Goal: Ask a question

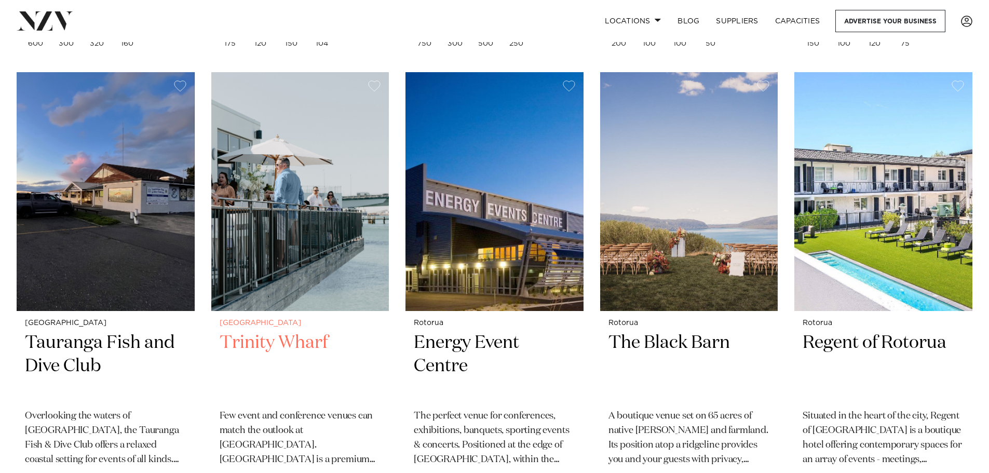
scroll to position [934, 0]
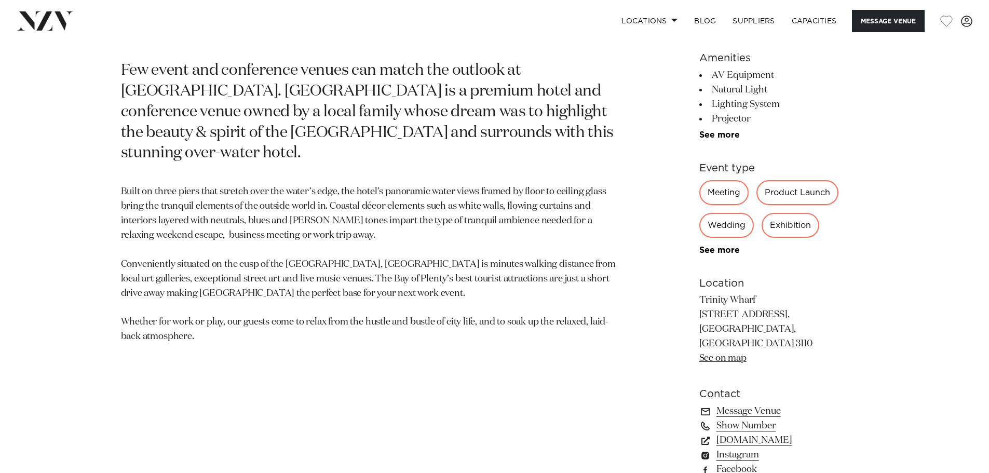
scroll to position [571, 0]
click at [730, 247] on link "See more" at bounding box center [739, 249] width 81 height 8
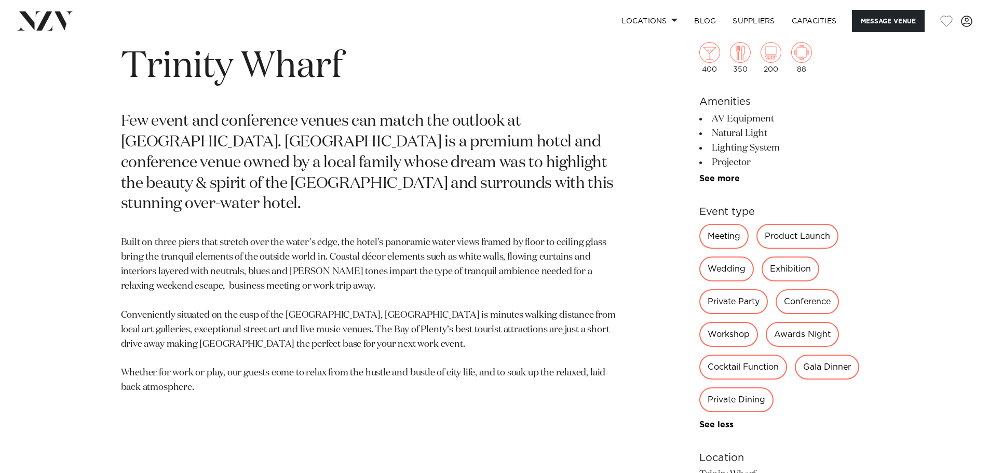
scroll to position [529, 0]
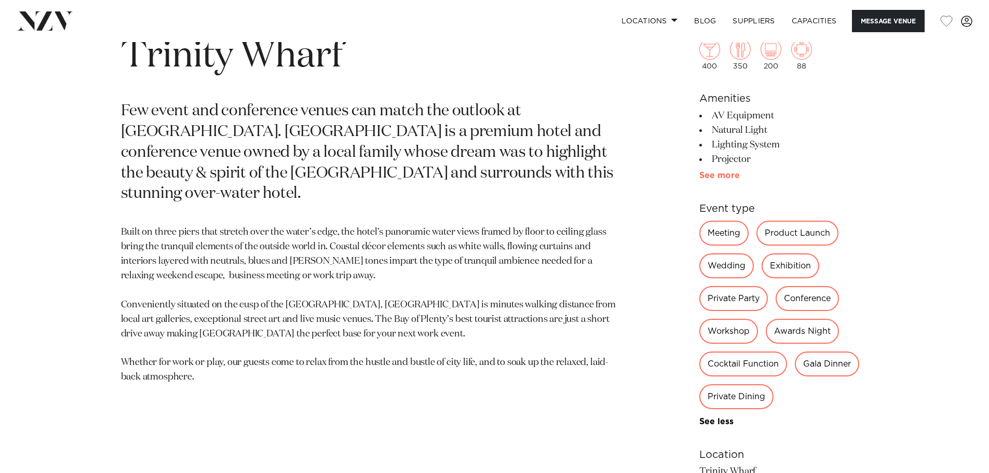
click at [724, 174] on link "See more" at bounding box center [739, 175] width 81 height 8
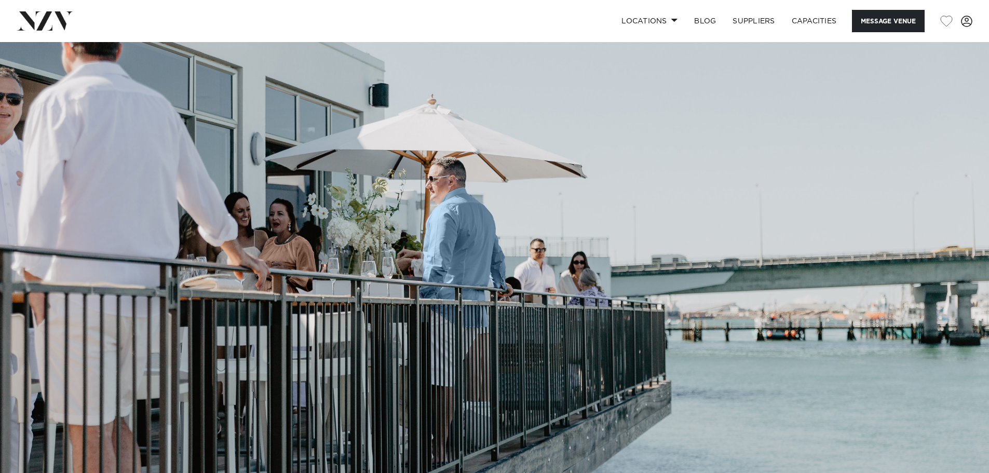
scroll to position [0, 0]
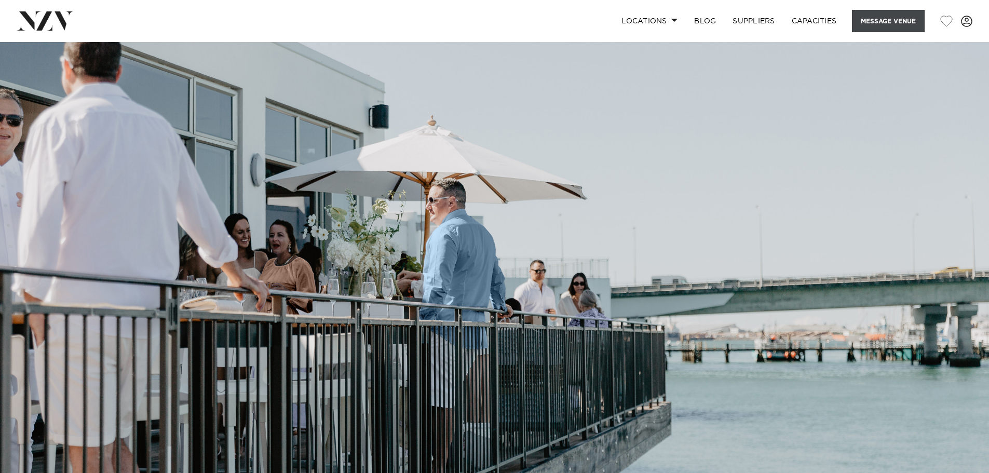
click at [896, 20] on button "Message Venue" at bounding box center [888, 21] width 73 height 22
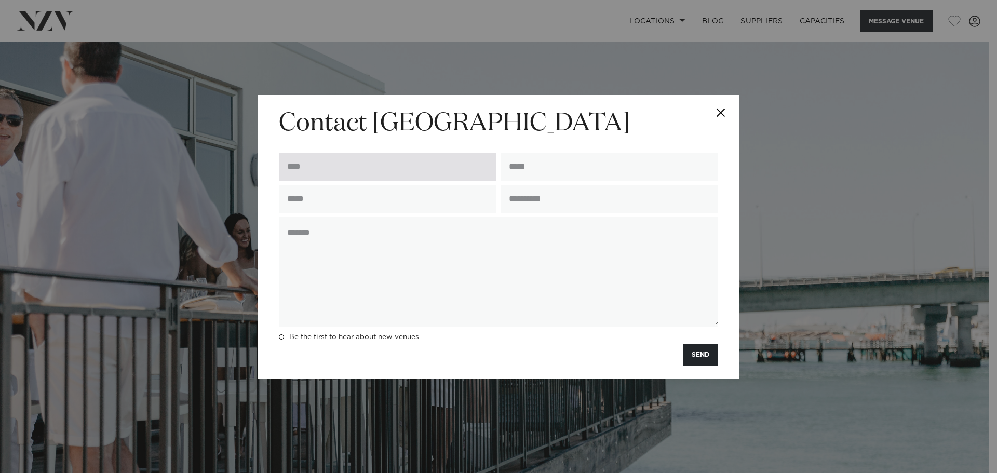
click at [442, 170] on input "text" at bounding box center [388, 167] width 218 height 28
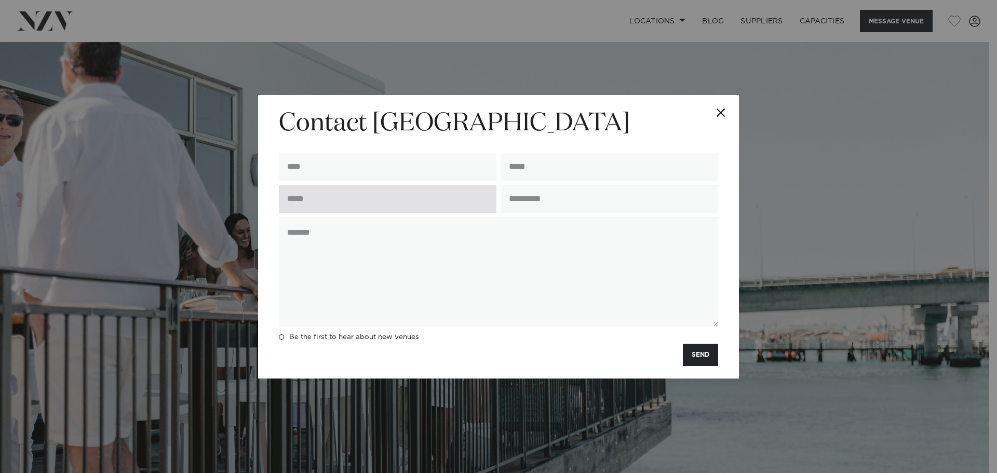
type input "**********"
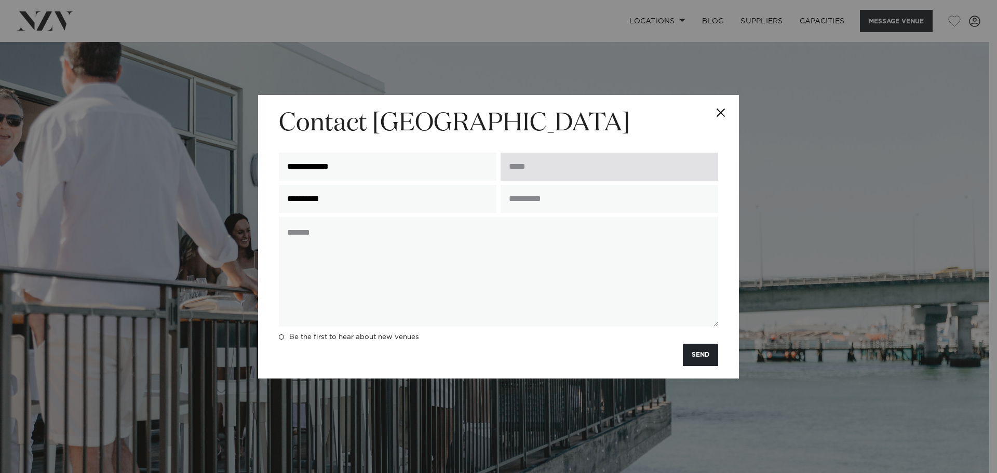
click at [544, 171] on input "email" at bounding box center [609, 167] width 218 height 28
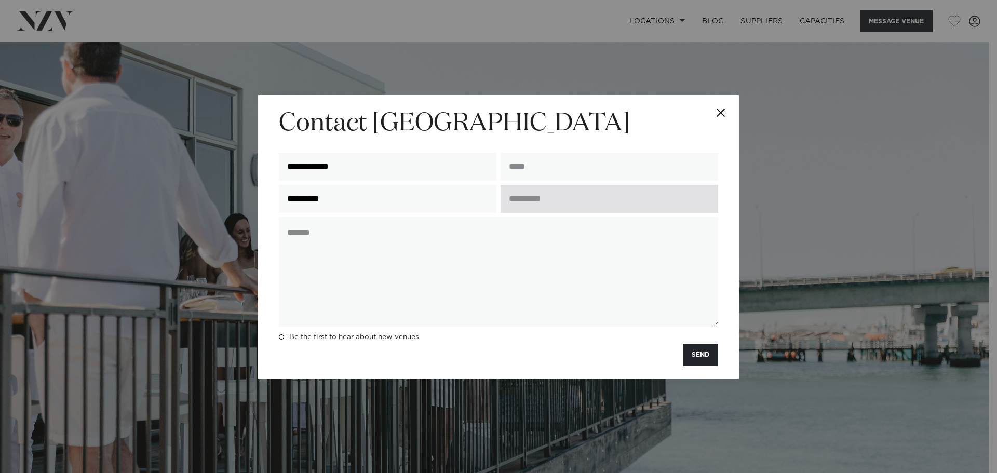
type input "**********"
click at [573, 199] on input "text" at bounding box center [609, 199] width 218 height 28
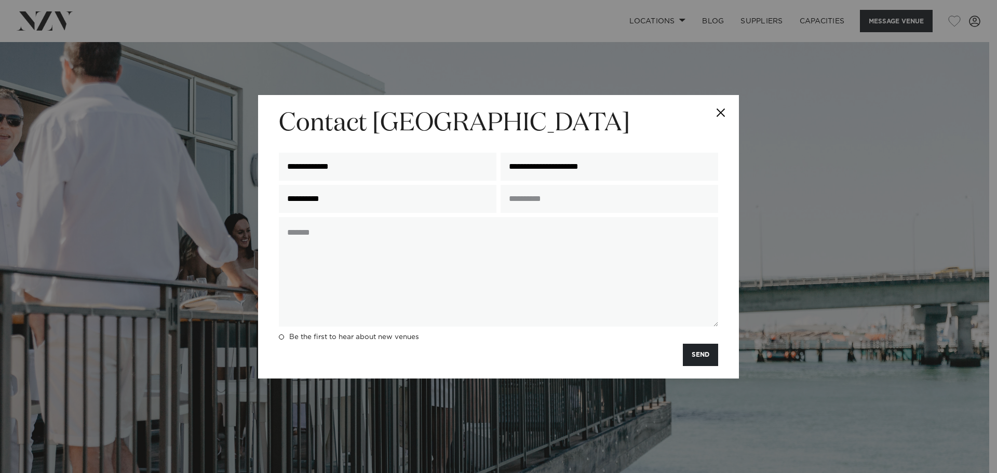
click at [722, 114] on button "Close" at bounding box center [720, 113] width 36 height 36
